Goal: Task Accomplishment & Management: Manage account settings

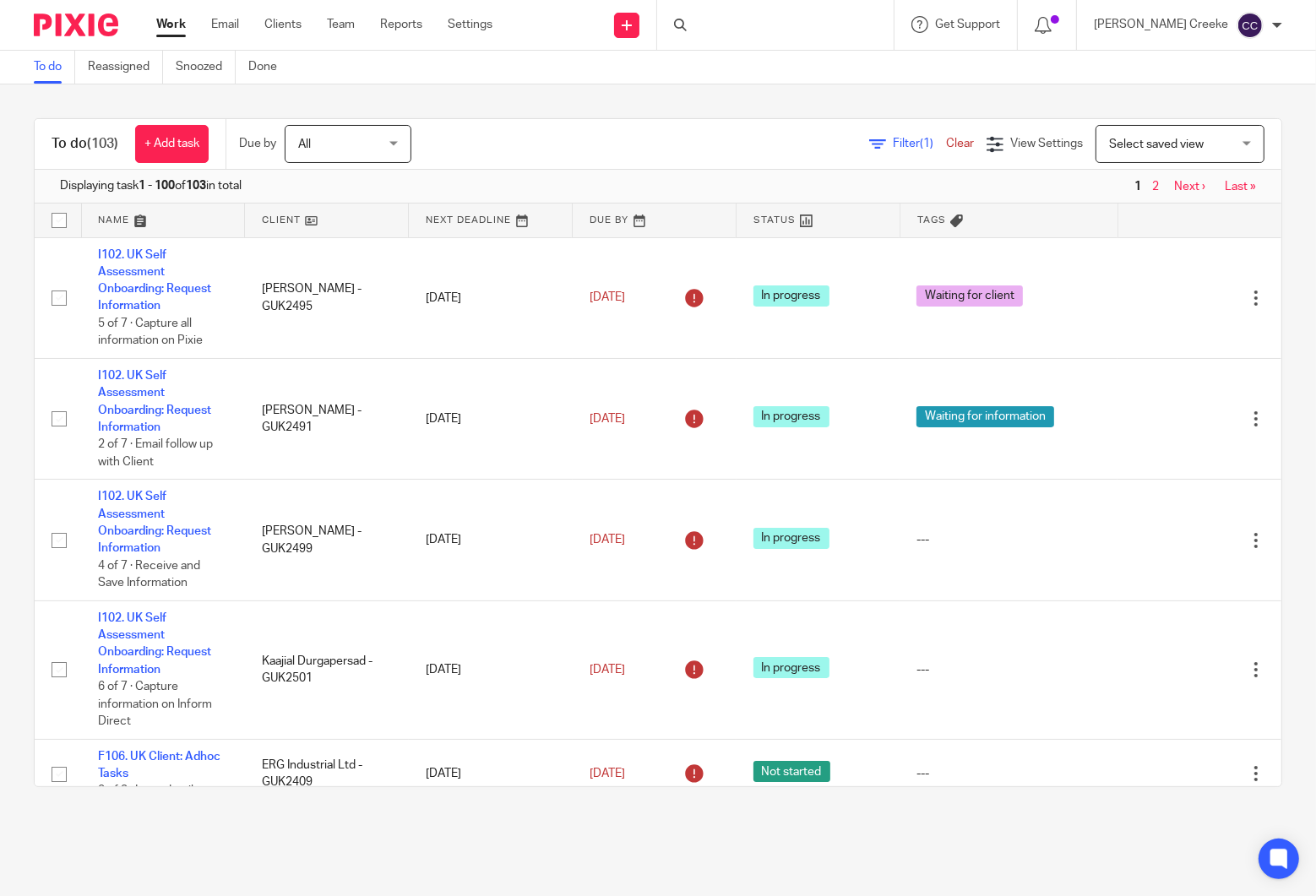
click at [751, 25] on div at bounding box center [775, 25] width 236 height 50
click at [687, 24] on icon at bounding box center [680, 25] width 12 height 12
click at [762, 26] on div at bounding box center [775, 25] width 236 height 50
click at [283, 25] on link "Clients" at bounding box center [283, 24] width 37 height 17
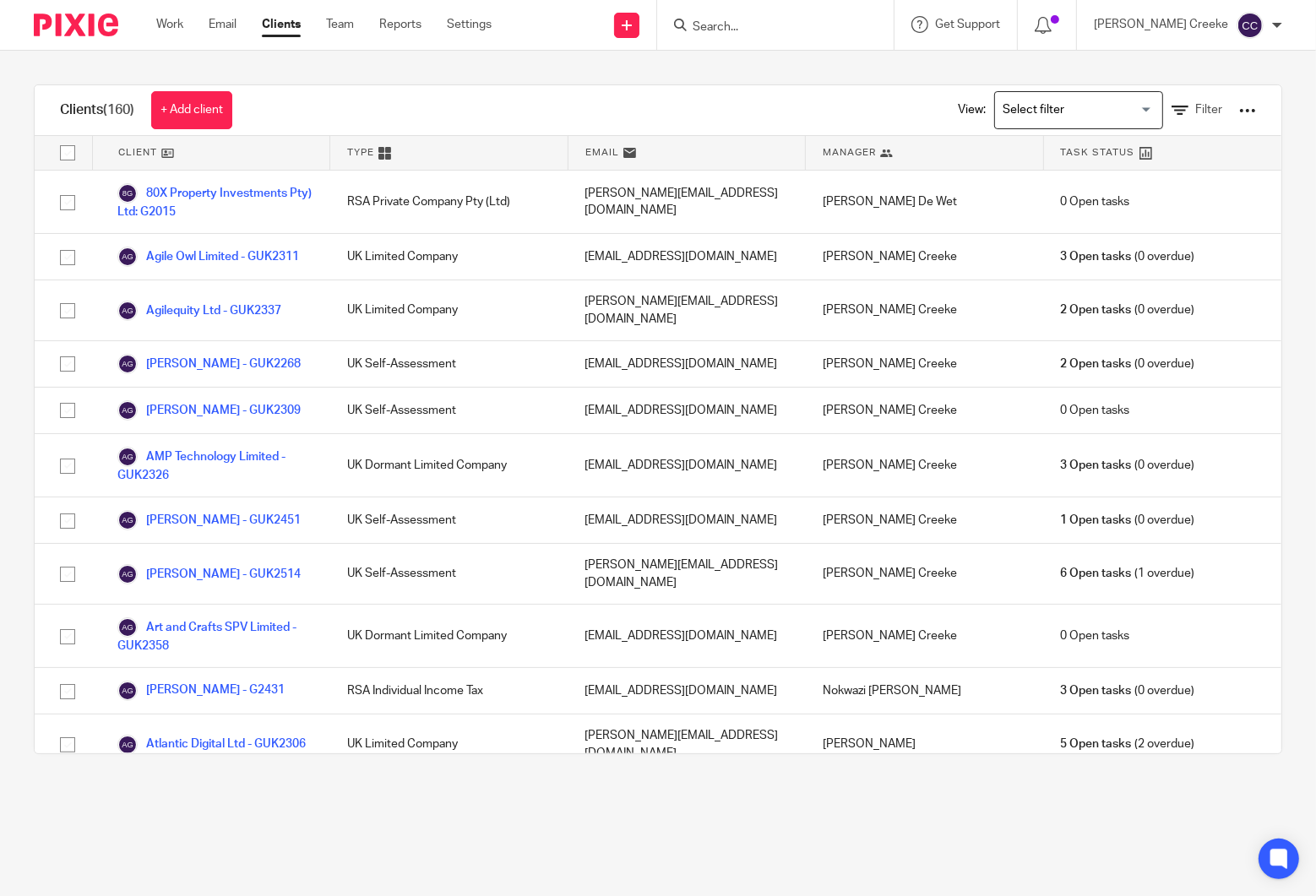
click at [747, 24] on input "Search" at bounding box center [766, 27] width 152 height 15
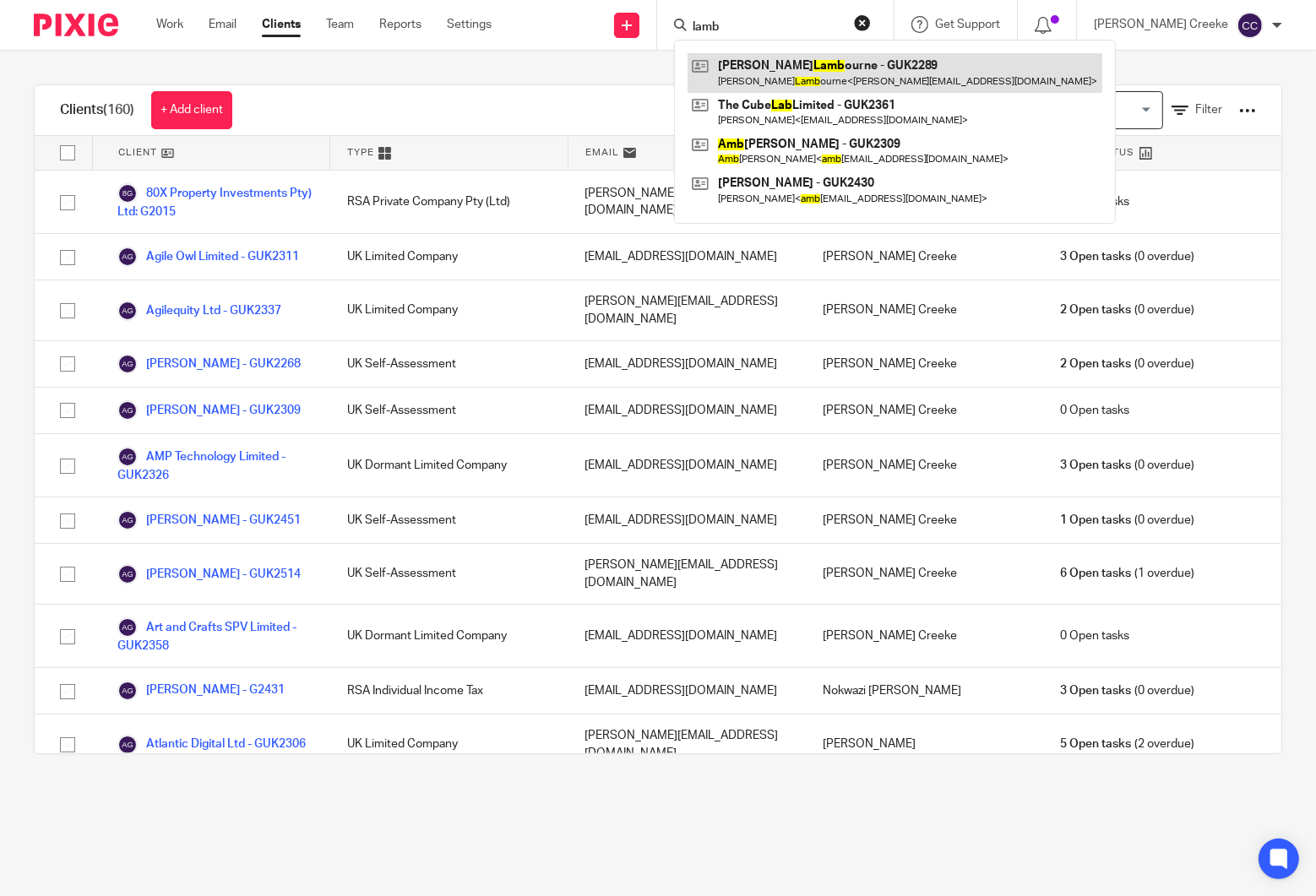
type input "lamb"
click at [820, 67] on link at bounding box center [895, 72] width 415 height 39
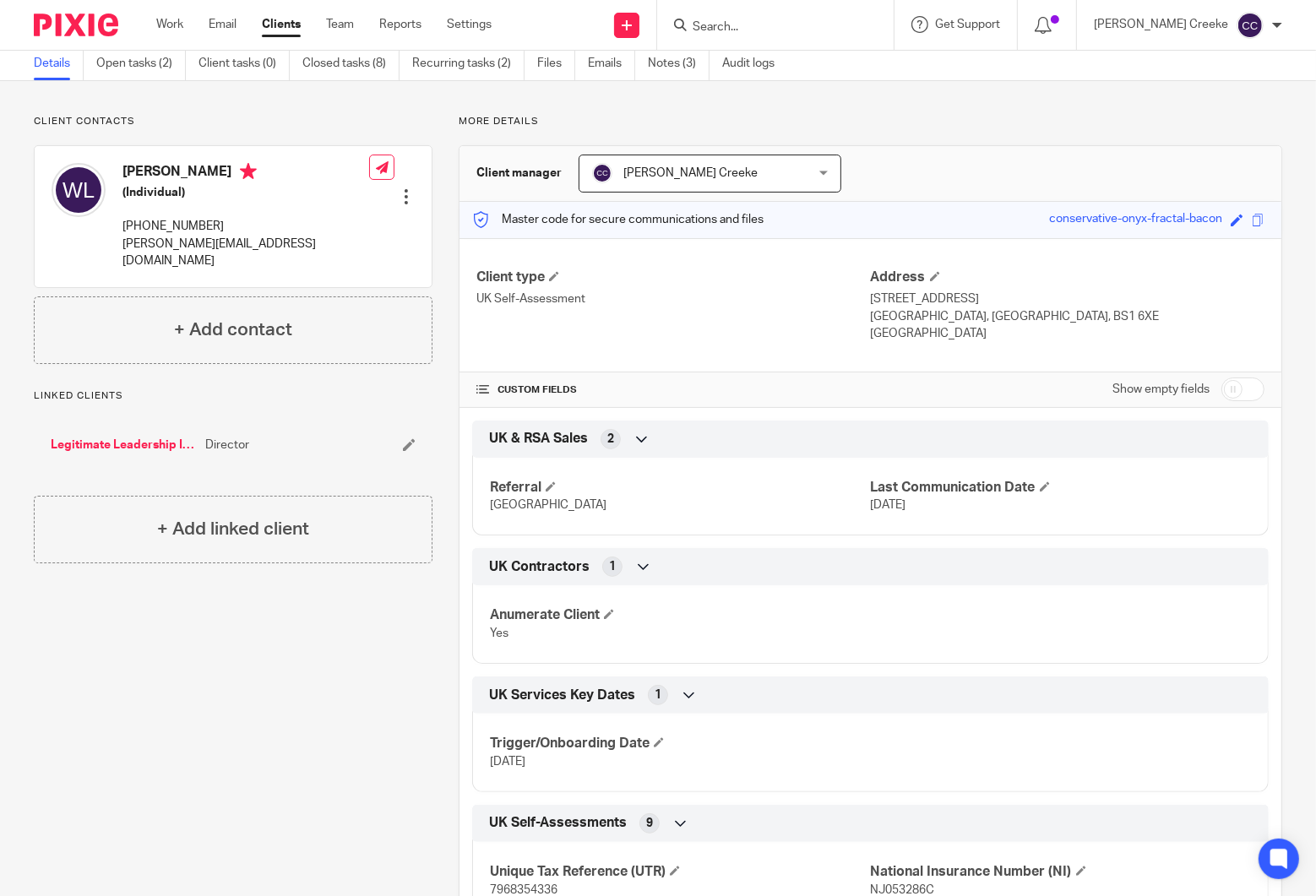
scroll to position [469, 0]
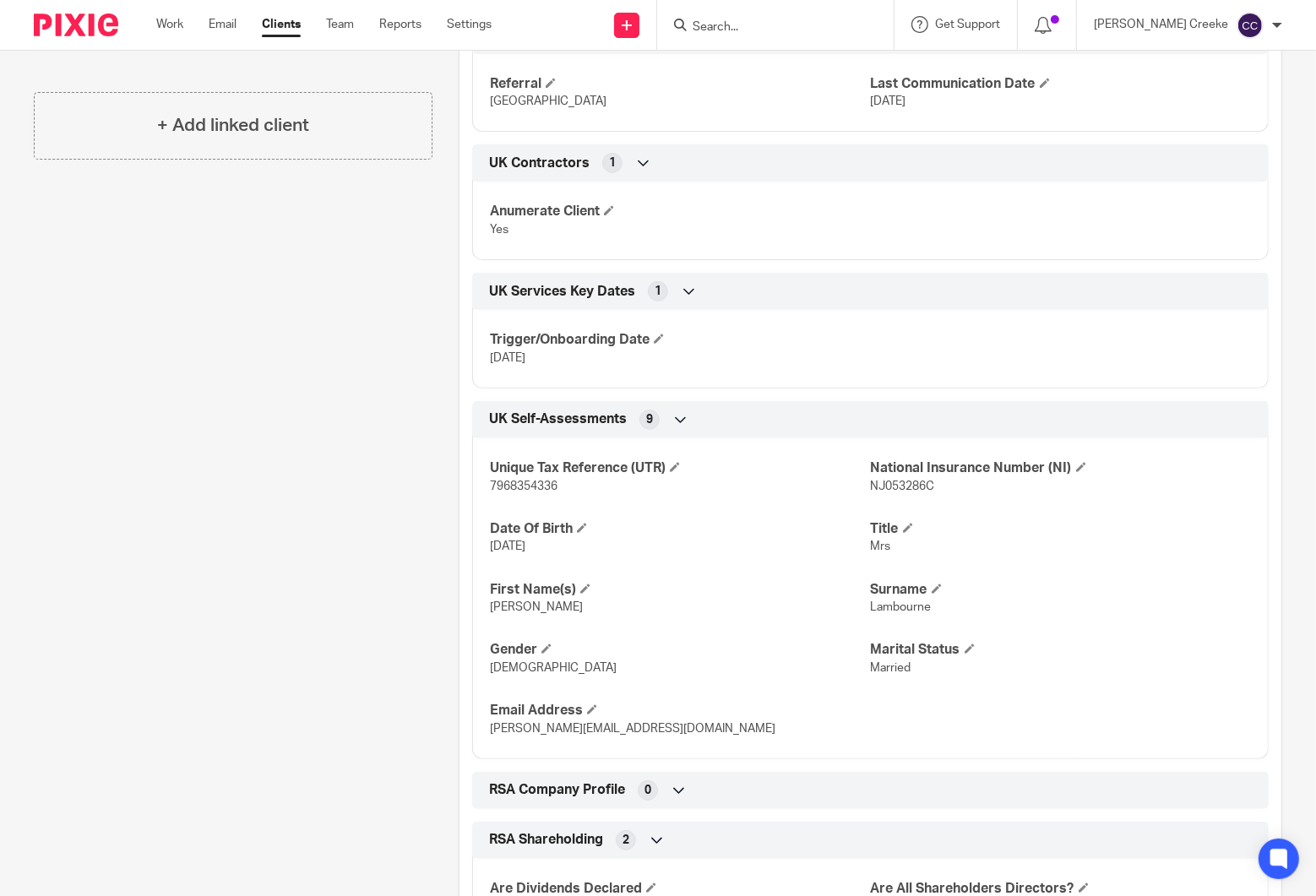
click at [905, 489] on span "NJ053286C" at bounding box center [902, 486] width 64 height 11
copy span "NJ053286C"
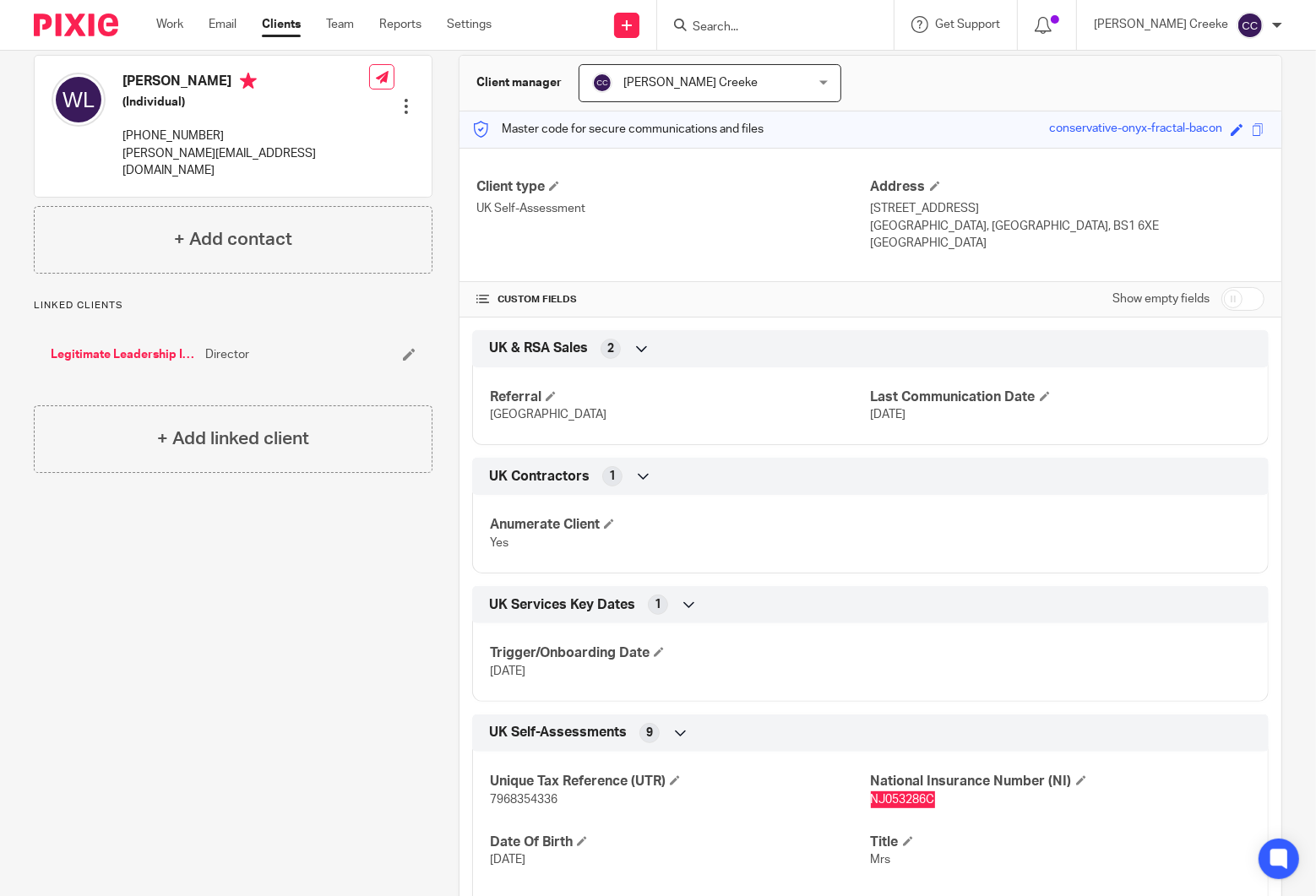
scroll to position [0, 0]
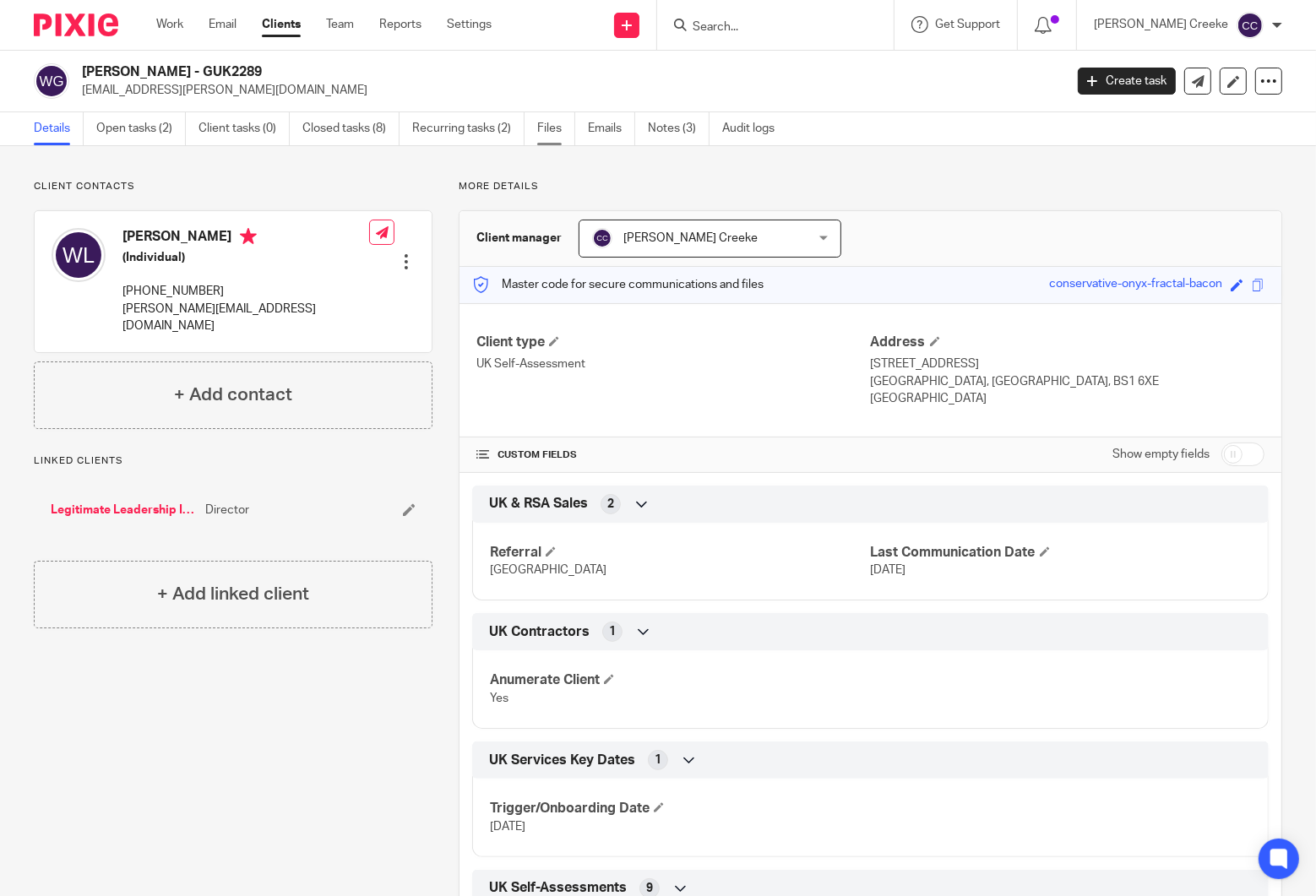
click at [552, 124] on link "Files" at bounding box center [556, 128] width 38 height 33
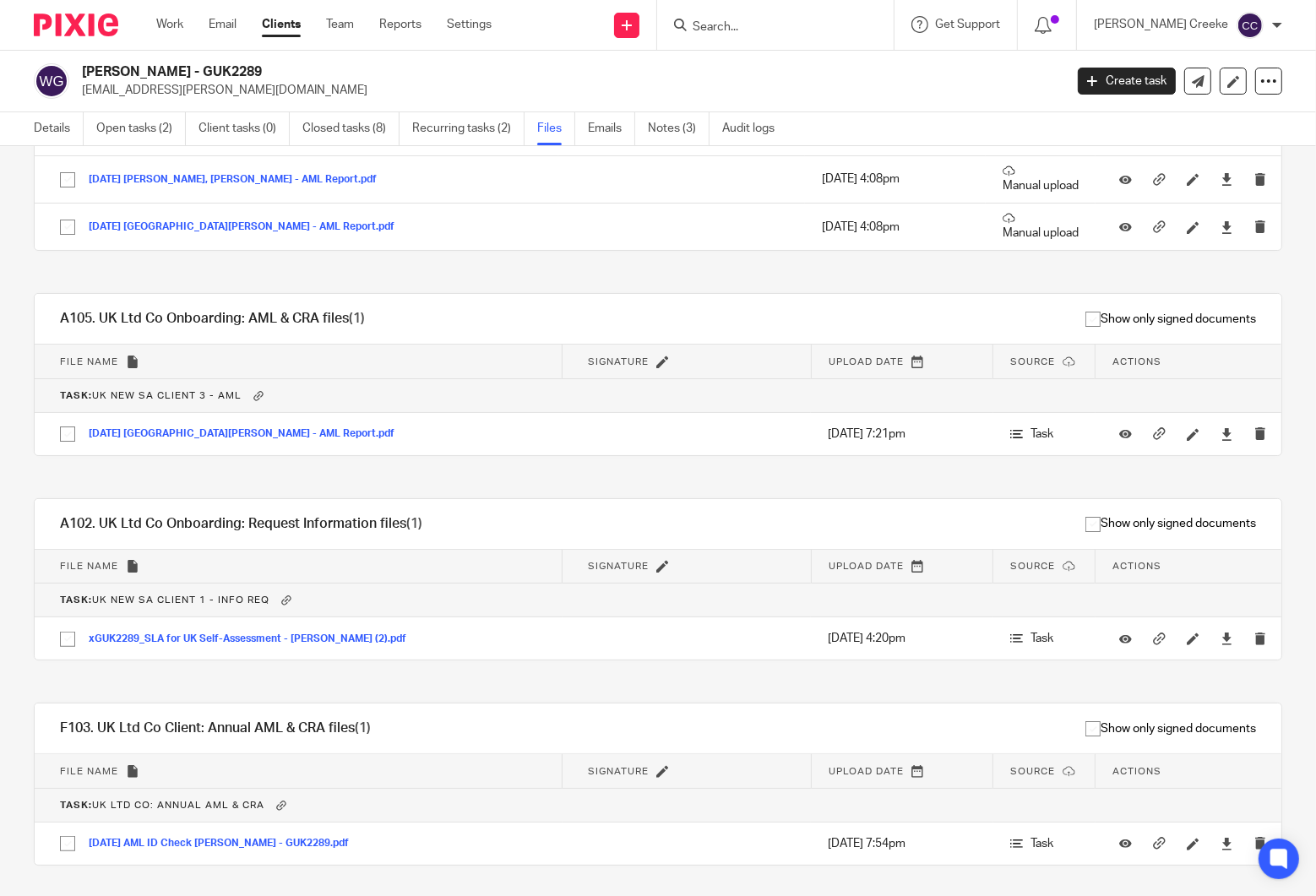
scroll to position [343, 0]
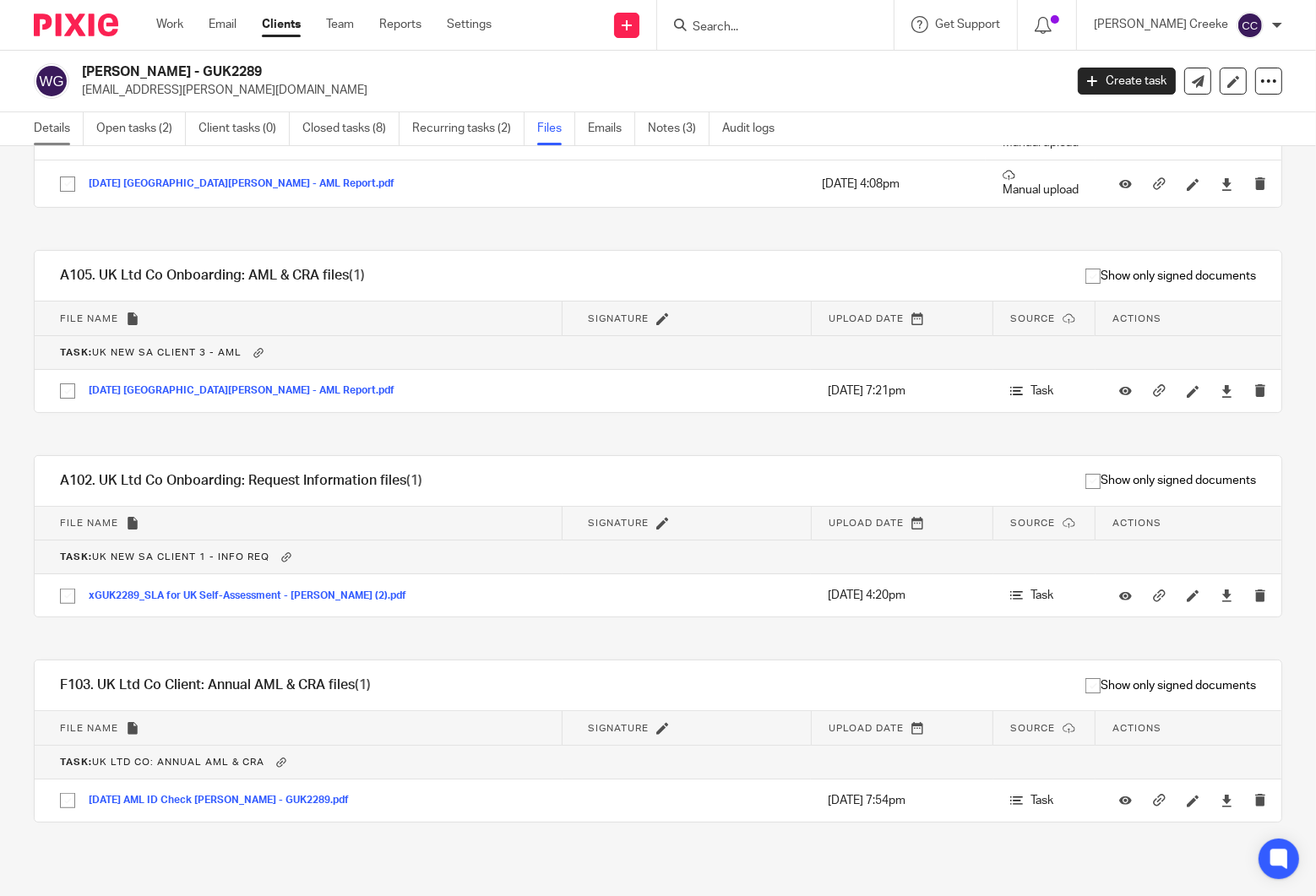
click at [51, 131] on link "Details" at bounding box center [58, 128] width 50 height 33
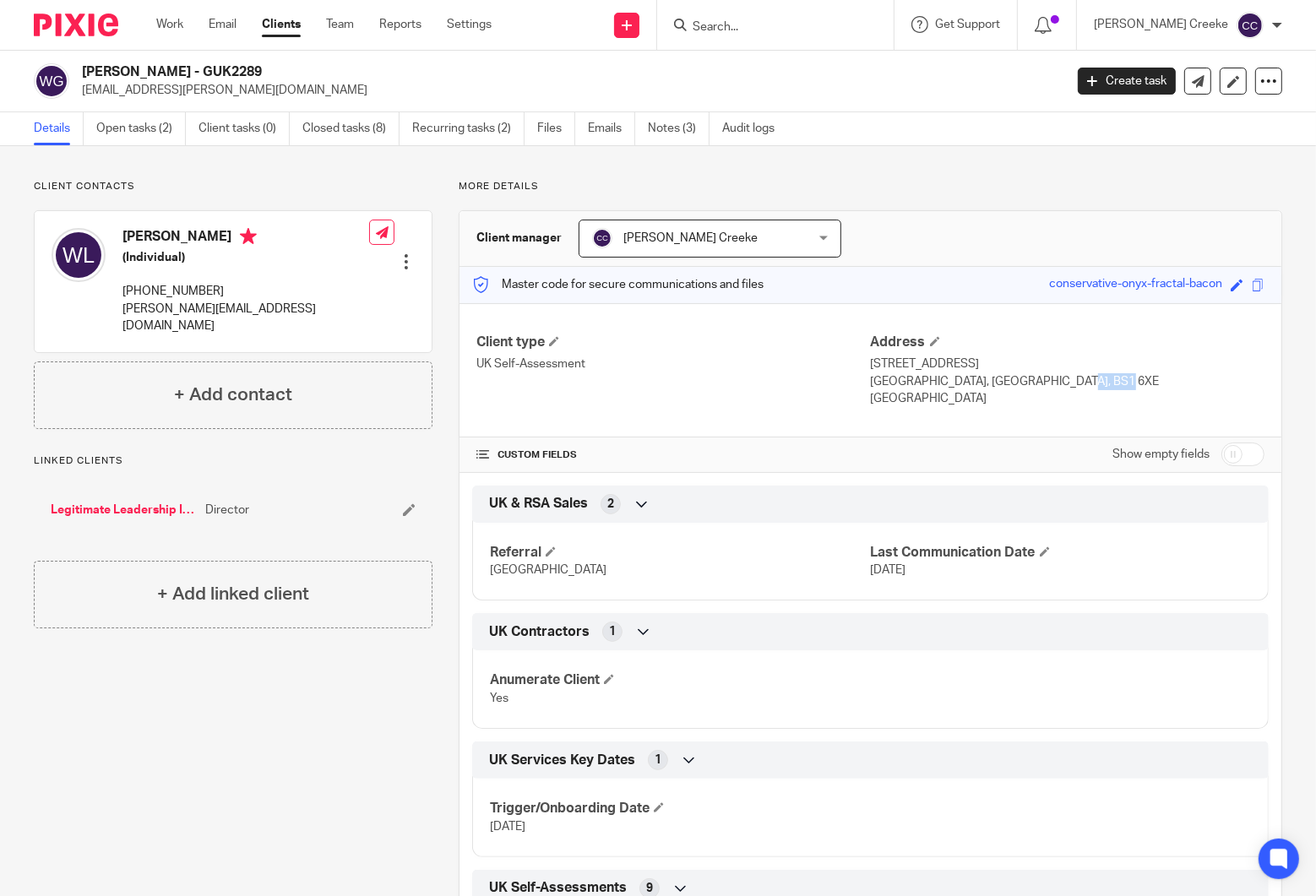
drag, startPoint x: 991, startPoint y: 380, endPoint x: 1037, endPoint y: 383, distance: 46.1
click at [1037, 383] on p "Bristol, United Kingdom, BS1 6XE" at bounding box center [1067, 381] width 393 height 17
copy p "BS1 6XE"
click at [150, 502] on link "Legitimate Leadership Int Limited: GUK2286" at bounding box center [123, 510] width 146 height 17
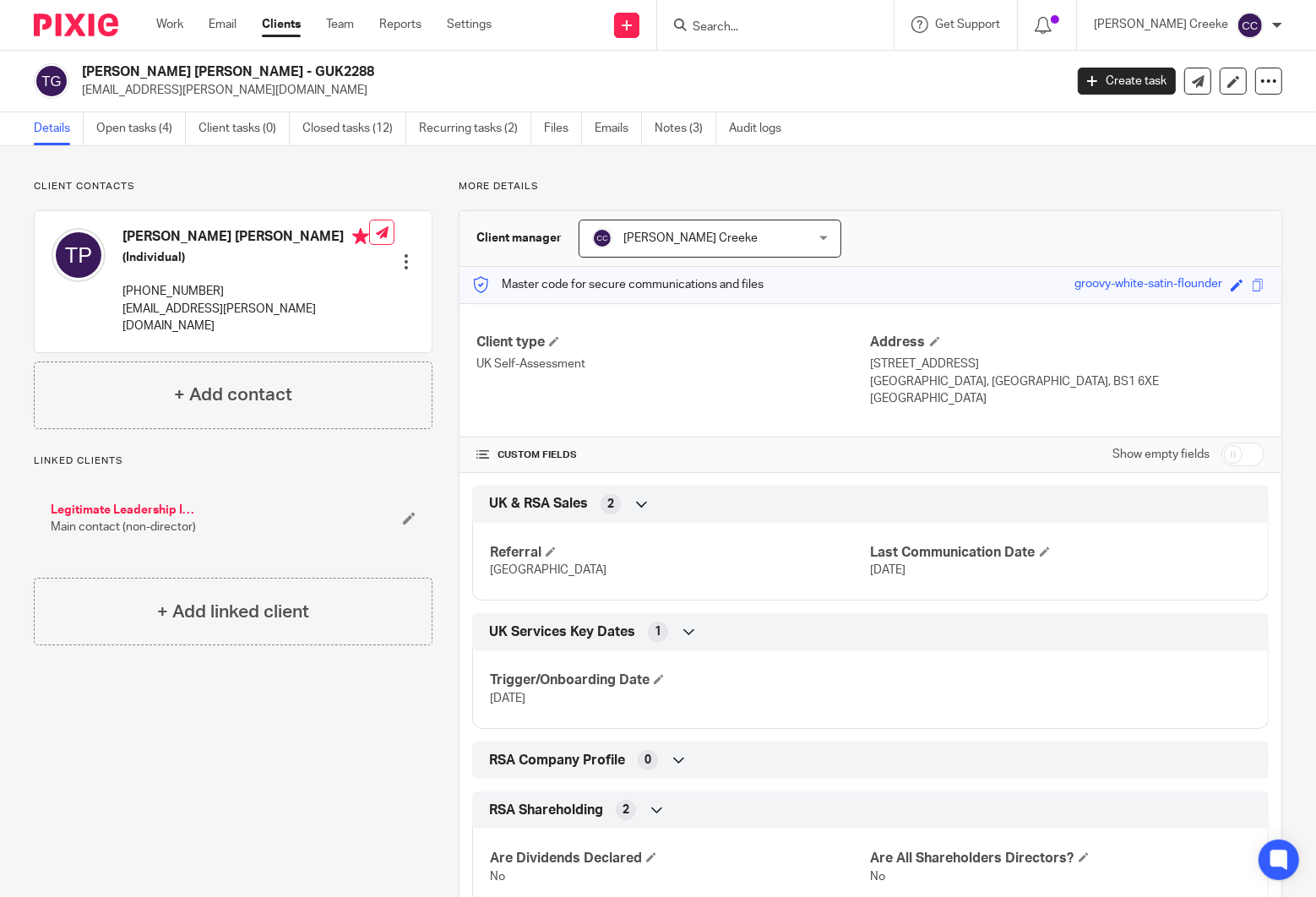
click at [1239, 459] on input "checkbox" at bounding box center [1243, 454] width 43 height 24
checkbox input "true"
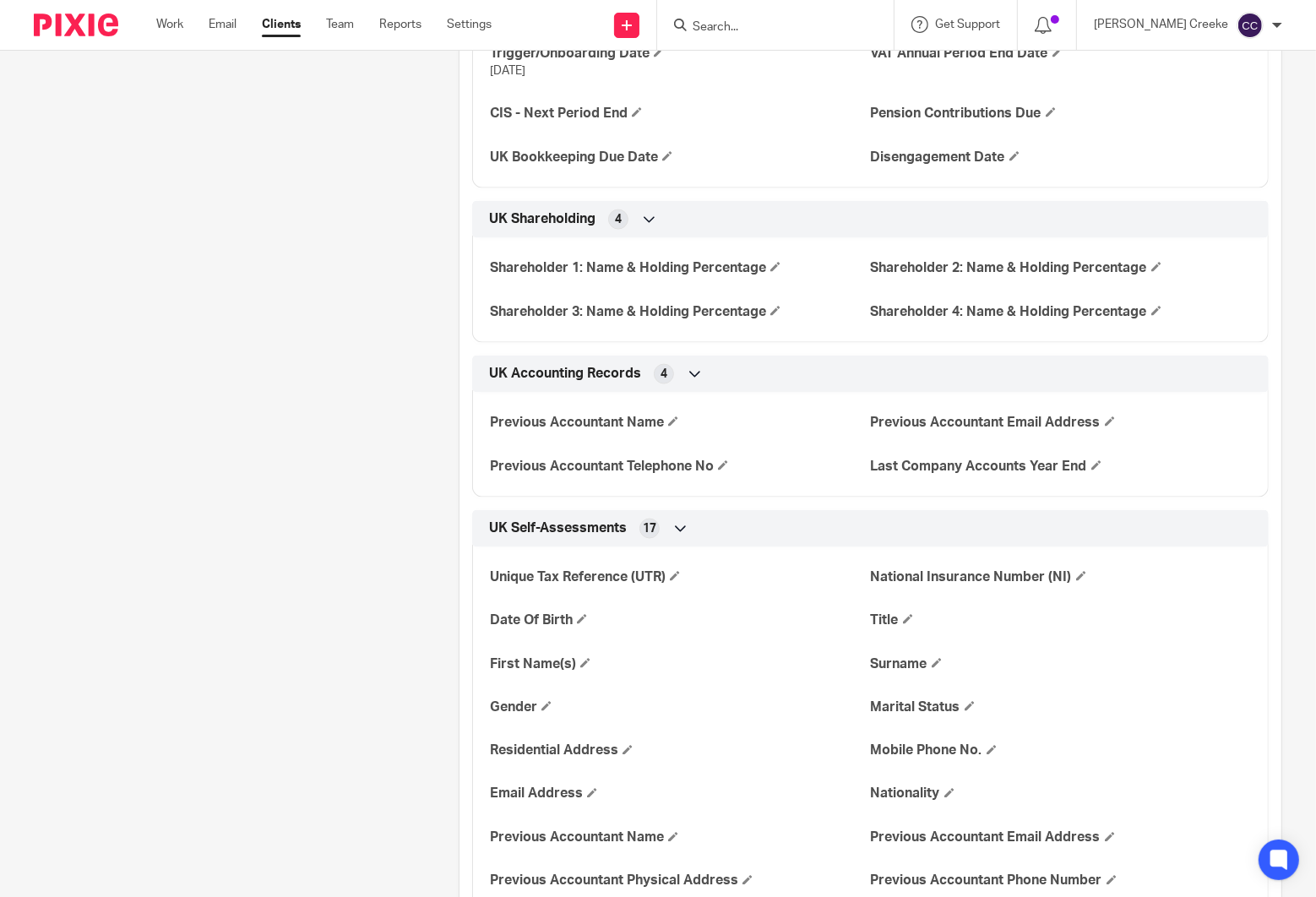
scroll to position [2252, 0]
click at [1076, 570] on span at bounding box center [1080, 574] width 10 height 10
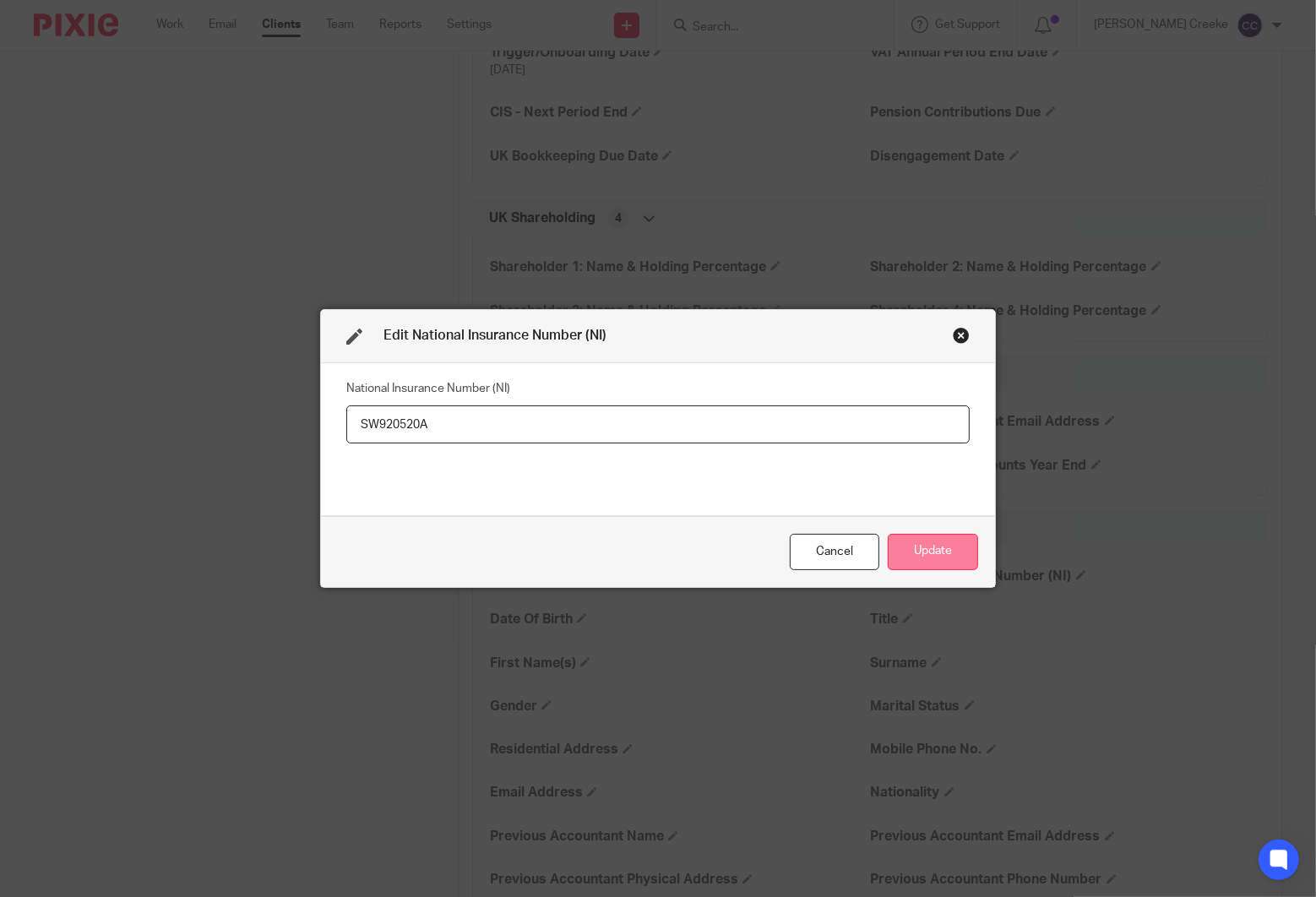
type input "SW920520A"
click at [908, 552] on button "Update" at bounding box center [933, 551] width 90 height 36
click at [921, 546] on button "Update" at bounding box center [933, 551] width 90 height 36
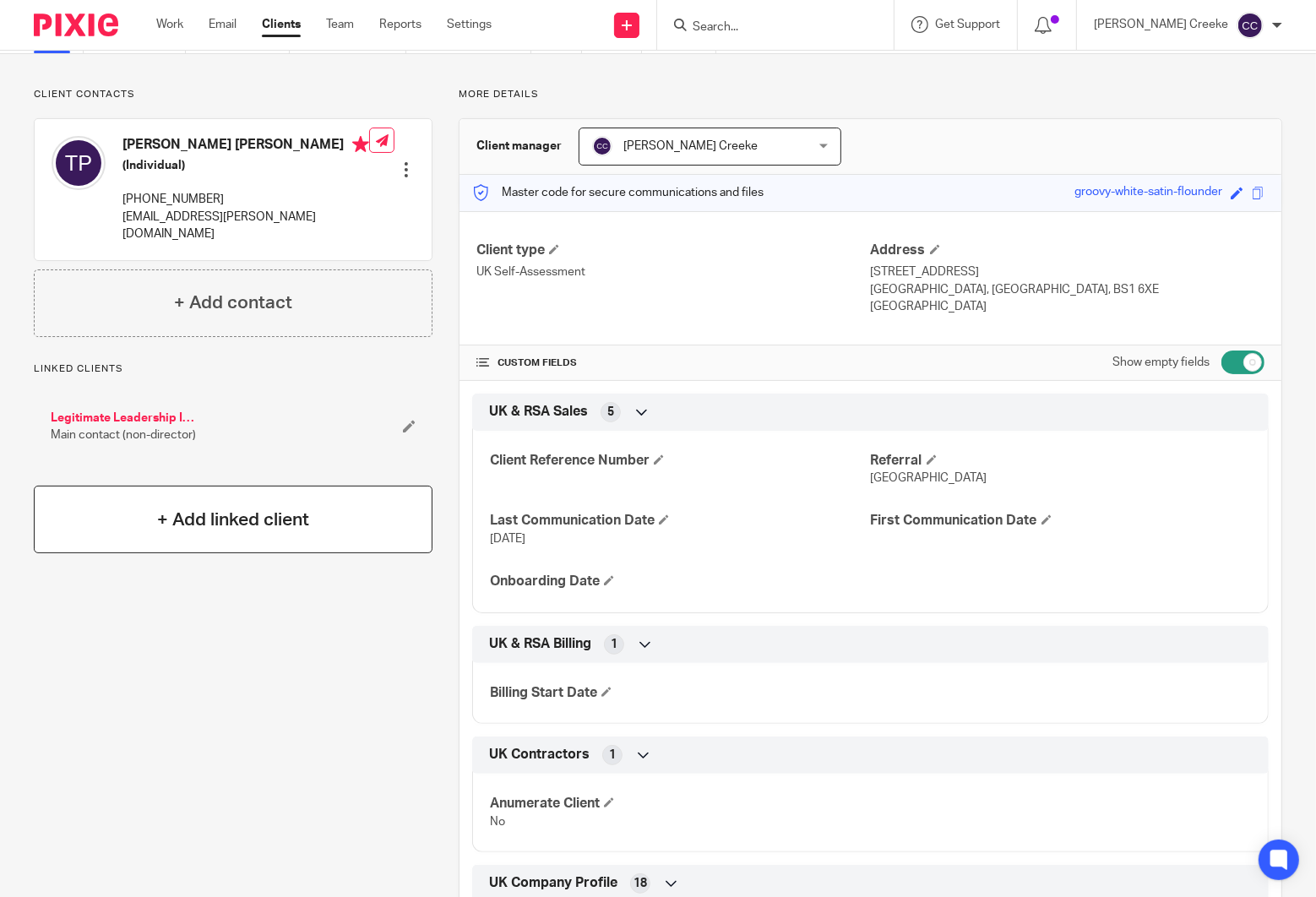
scroll to position [0, 0]
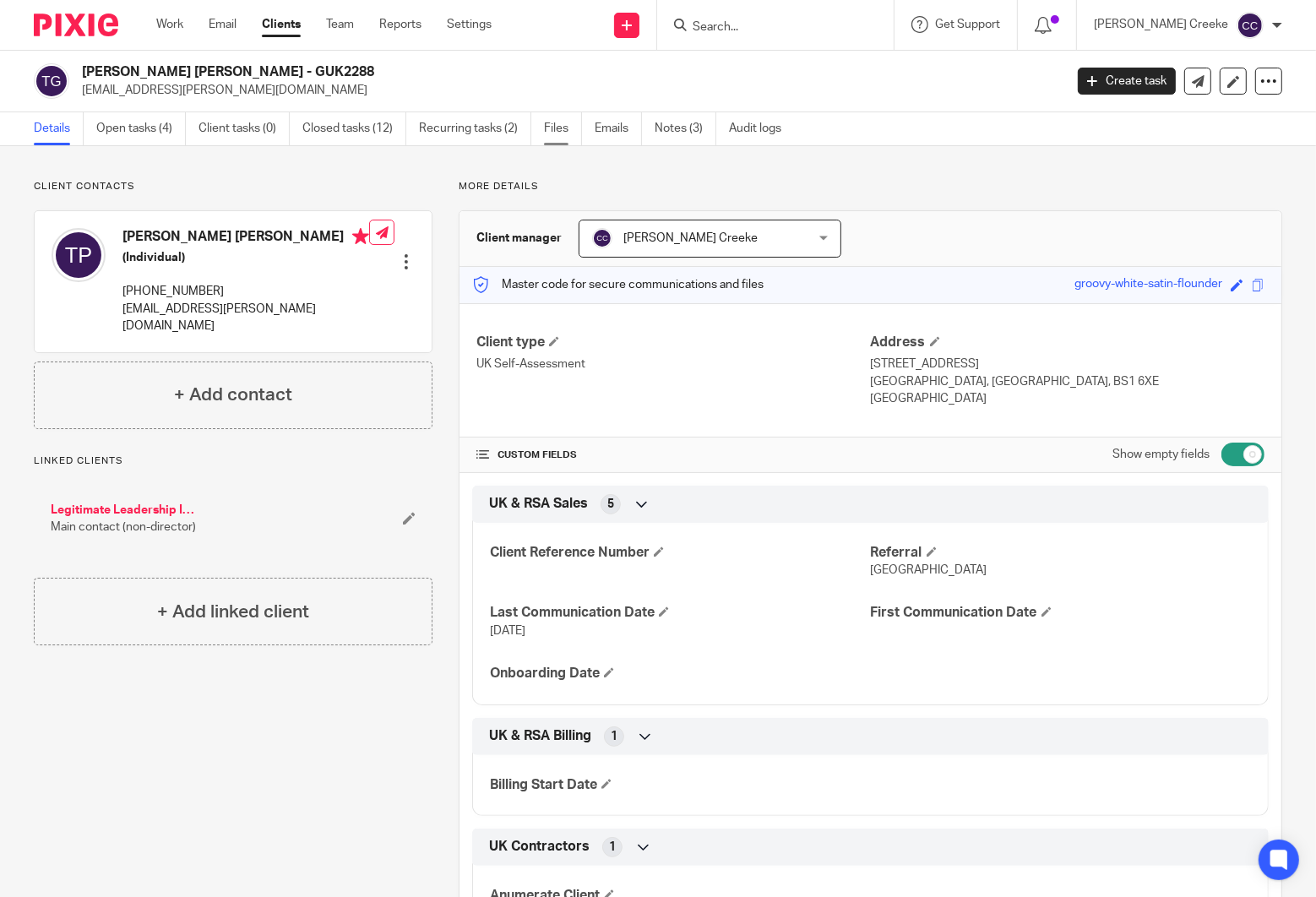
click at [565, 127] on link "Files" at bounding box center [563, 128] width 38 height 33
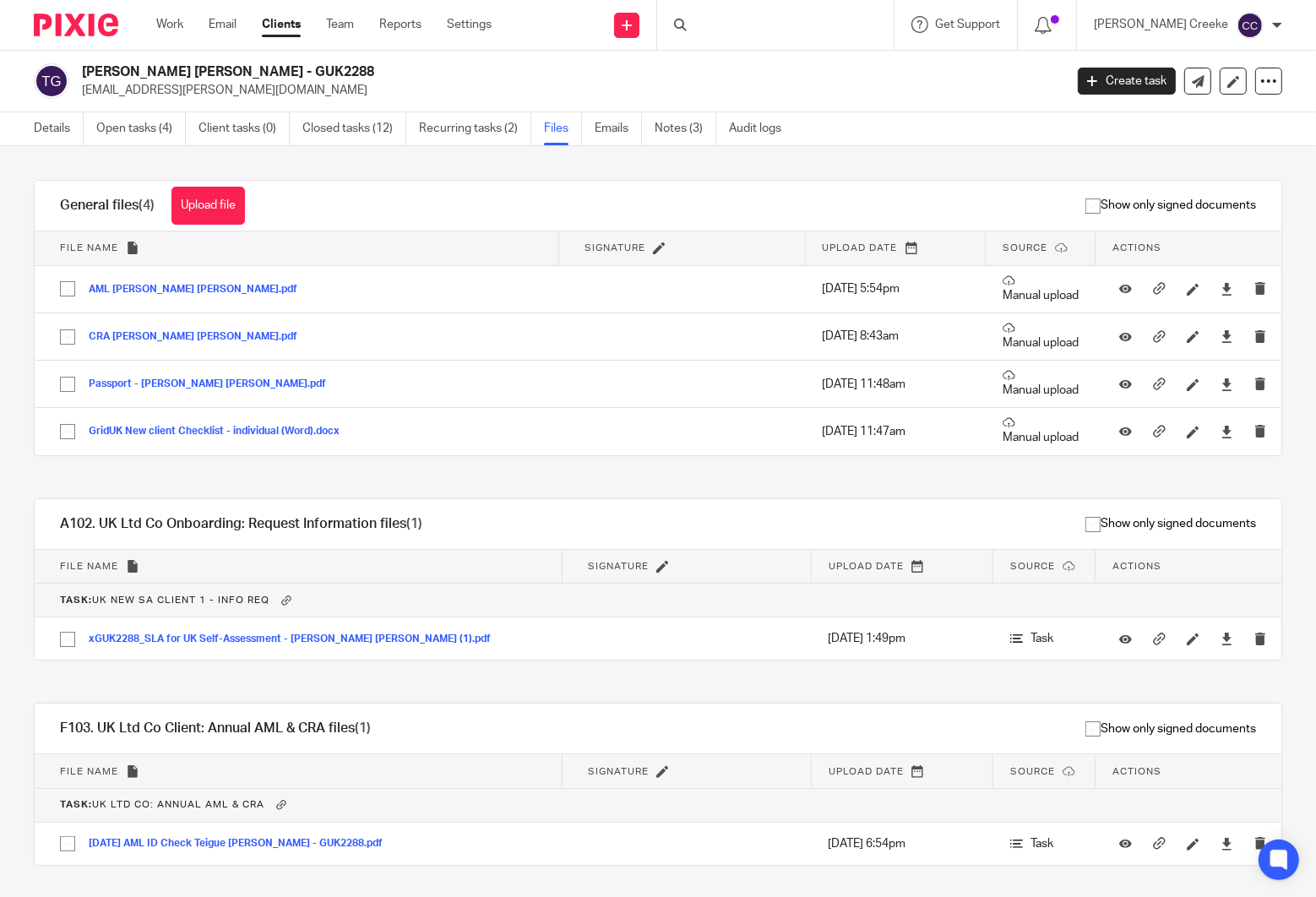
scroll to position [42, 0]
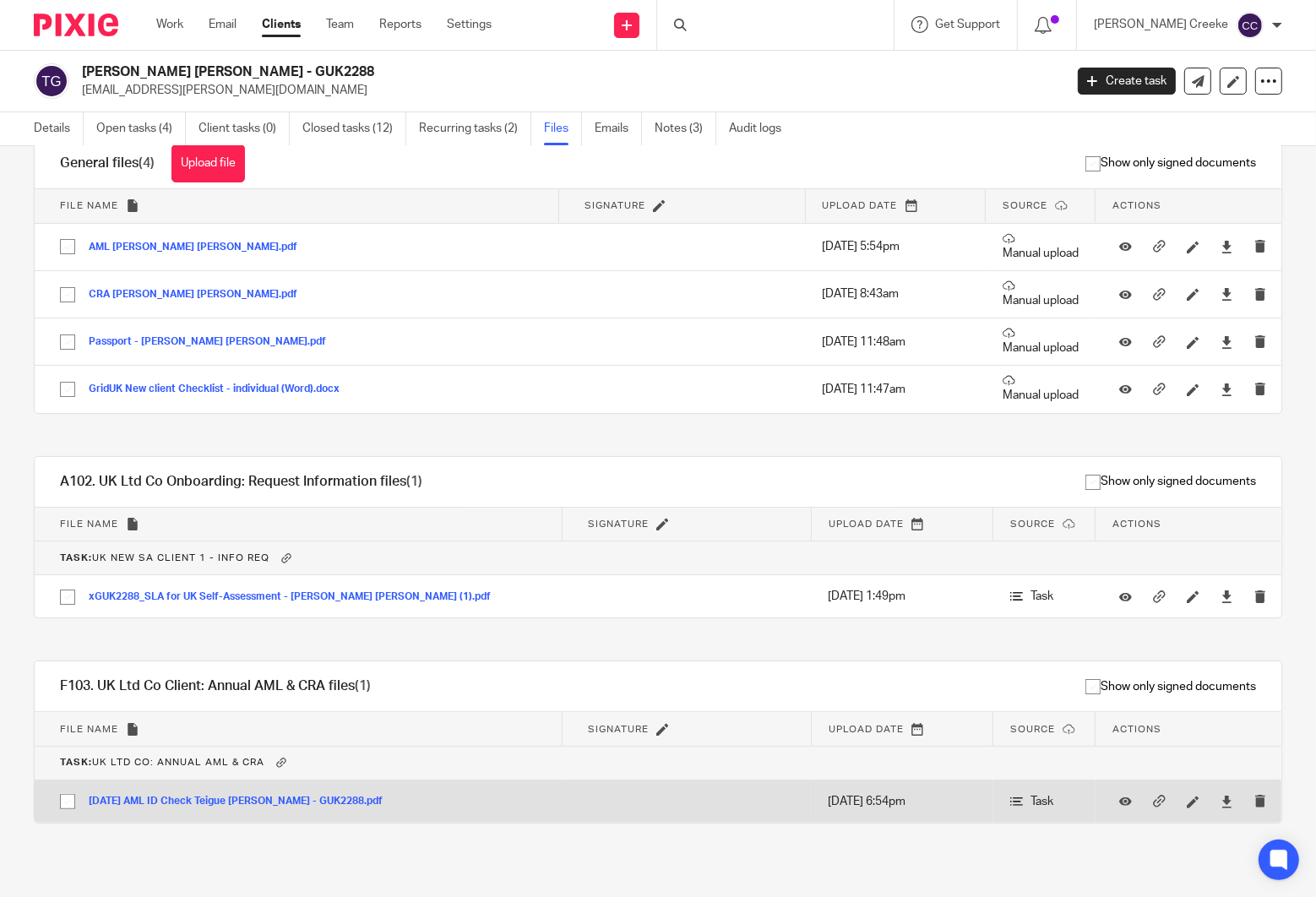
click at [318, 804] on button "[DATE] AML ID Check Teigue [PERSON_NAME] - GUK2288.pdf" at bounding box center [243, 801] width 307 height 11
click at [1119, 796] on icon at bounding box center [1125, 802] width 12 height 12
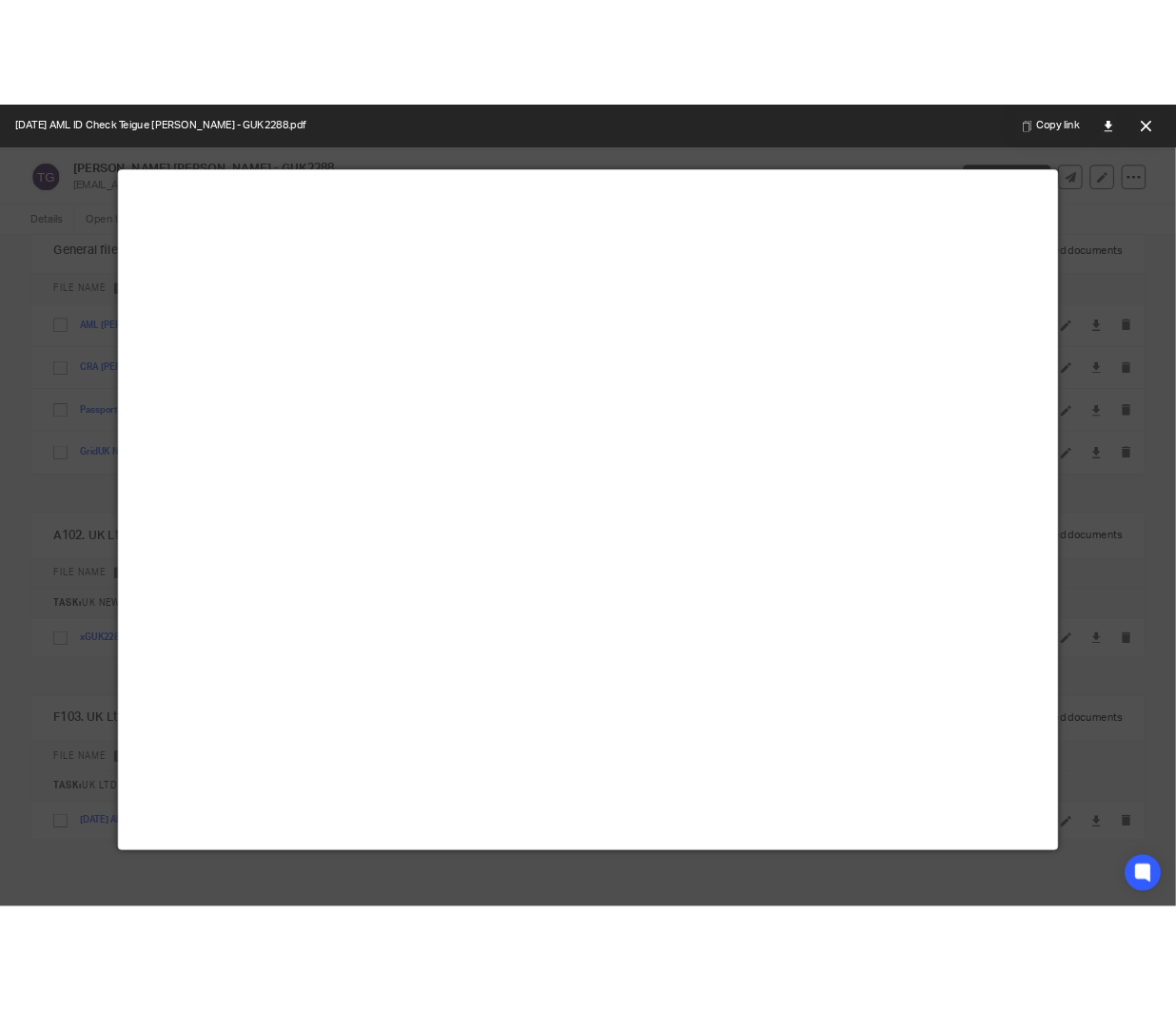
scroll to position [132, 0]
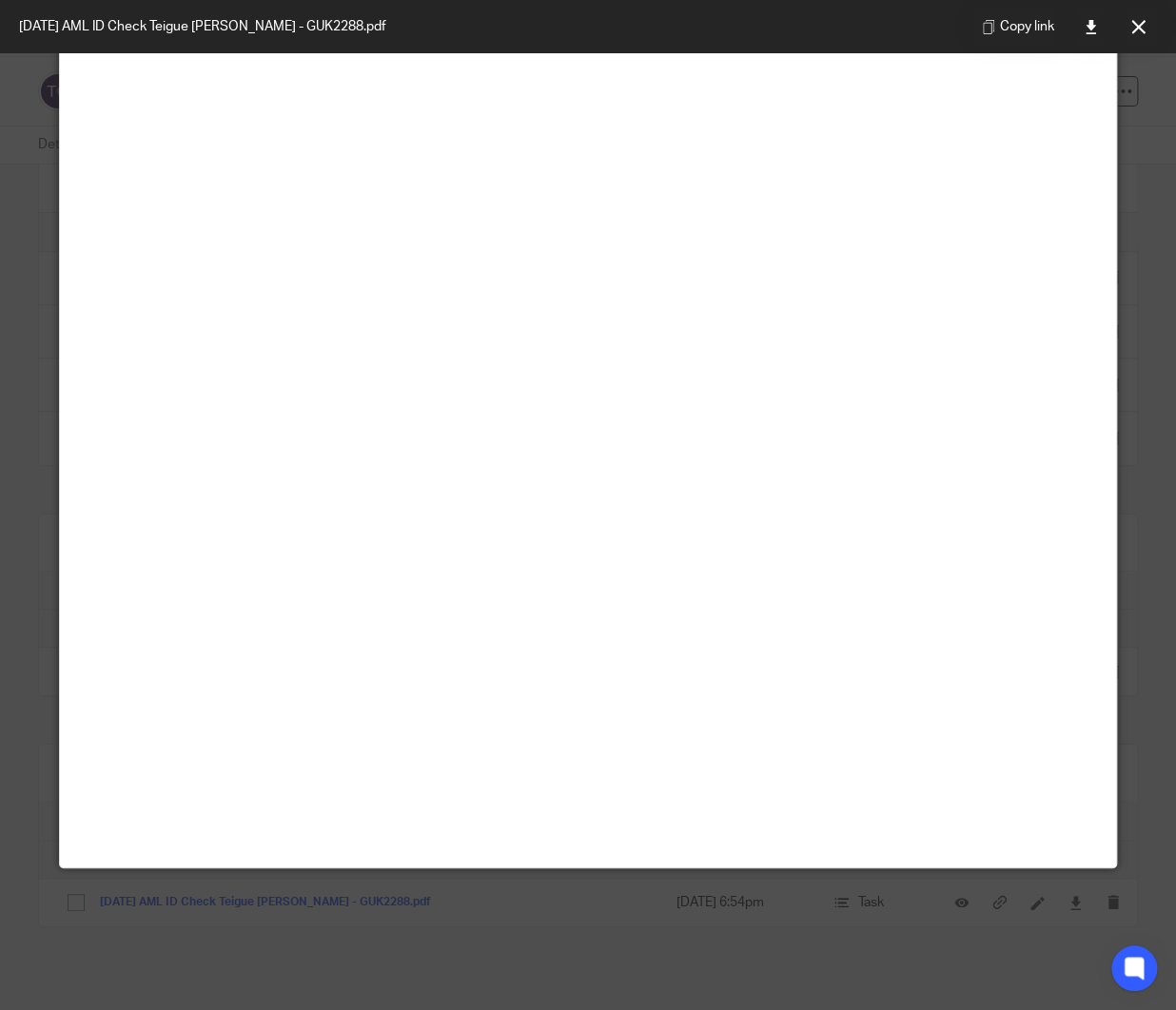
drag, startPoint x: 1144, startPoint y: 23, endPoint x: 1124, endPoint y: 6, distance: 26.2
click at [1142, 23] on button at bounding box center [1137, 27] width 38 height 38
